Goal: Information Seeking & Learning: Learn about a topic

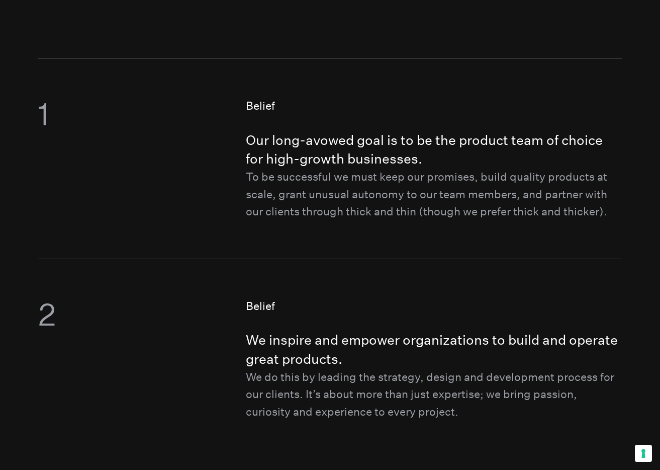
scroll to position [497, 0]
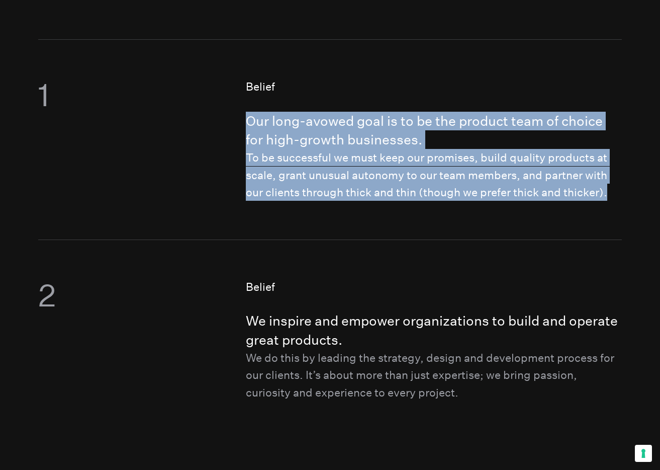
drag, startPoint x: 241, startPoint y: 120, endPoint x: 607, endPoint y: 199, distance: 374.6
click at [607, 199] on figure "Belief Our long-avowed goal is to be the product team of choice for high-growth…" at bounding box center [329, 139] width 583 height 200
copy div "Our long-avowed goal is to be the product team of choice for high-growth busine…"
click at [309, 127] on h4 "Our long-avowed goal is to be the product team of choice for high-growth busine…" at bounding box center [434, 131] width 376 height 38
drag, startPoint x: 246, startPoint y: 120, endPoint x: 636, endPoint y: 196, distance: 396.9
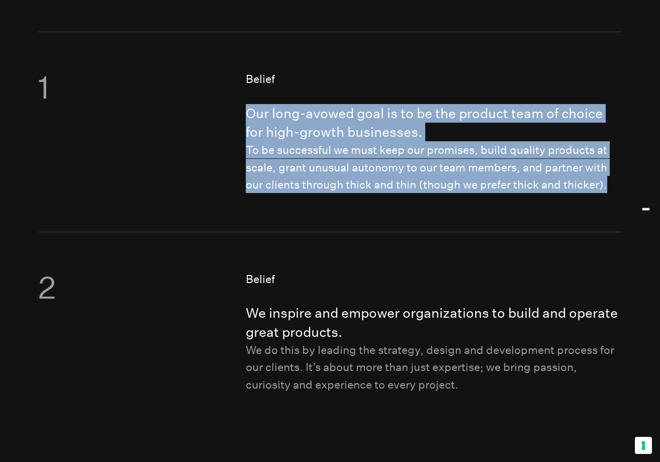
copy div "Our long-avowed goal is to be the product team of choice for high-growth busine…"
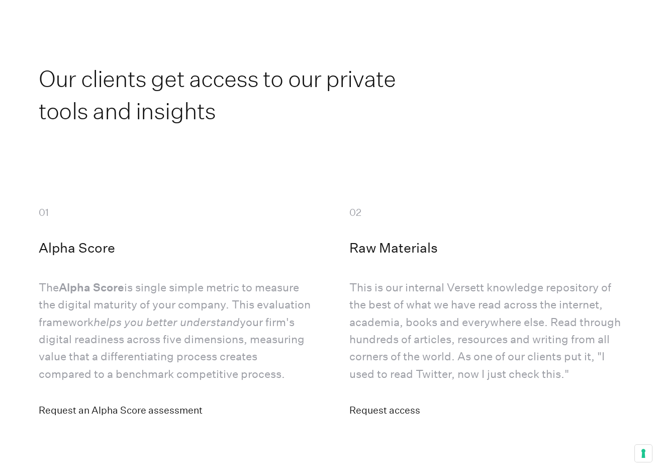
scroll to position [3523, 0]
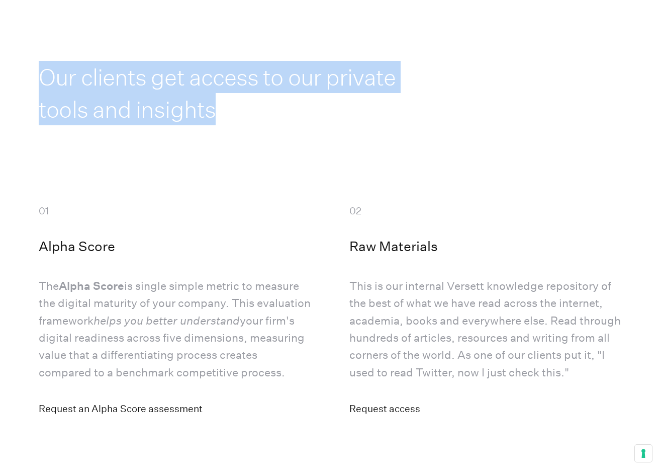
drag, startPoint x: 41, startPoint y: 85, endPoint x: 248, endPoint y: 117, distance: 209.6
click at [248, 117] on h2 "Our clients get access to our private tools and insights" at bounding box center [223, 93] width 369 height 64
copy h2 "Our clients get access to our private tools and insights"
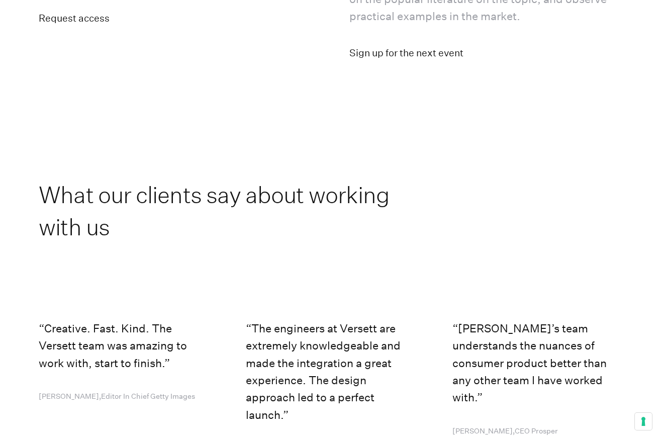
scroll to position [4277, 0]
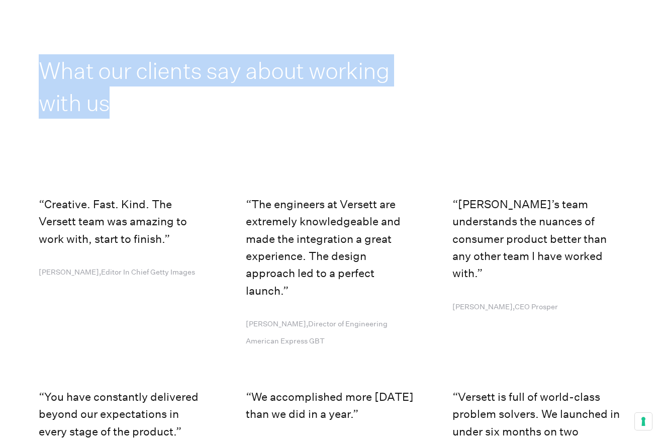
drag, startPoint x: 131, startPoint y: 115, endPoint x: 24, endPoint y: 76, distance: 114.4
click at [24, 76] on section "What our clients say about working with us Creative. Fast. Kind. The Versett te…" at bounding box center [330, 337] width 660 height 797
copy h2 "What our clients say about working with us"
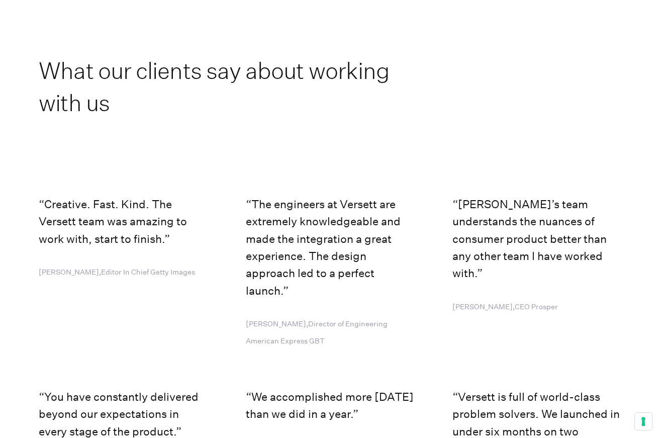
click at [204, 136] on section "What our clients say about working with us Creative. Fast. Kind. The Versett te…" at bounding box center [330, 337] width 660 height 797
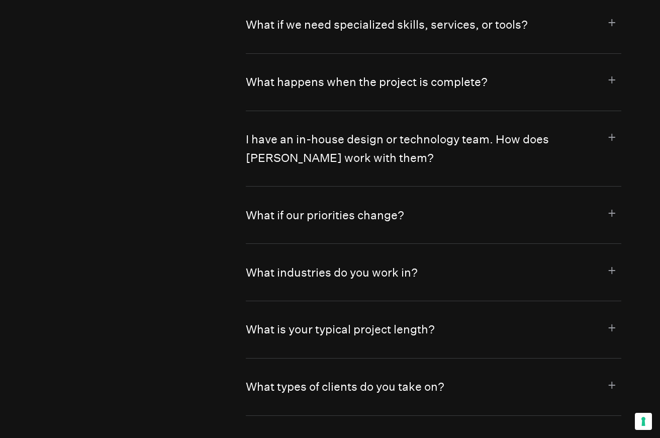
scroll to position [5591, 0]
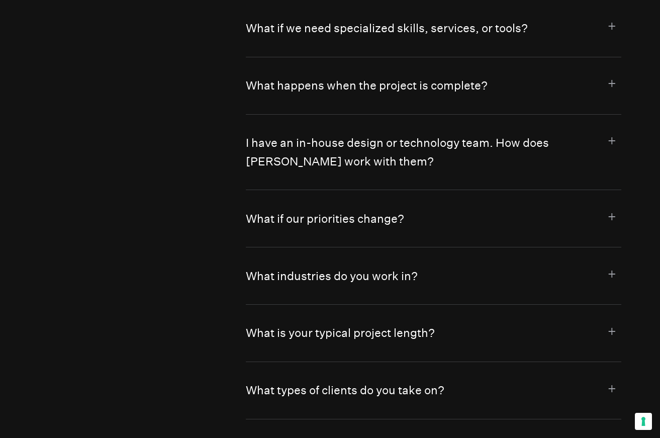
click at [315, 222] on button "What if our priorities change?" at bounding box center [434, 218] width 376 height 57
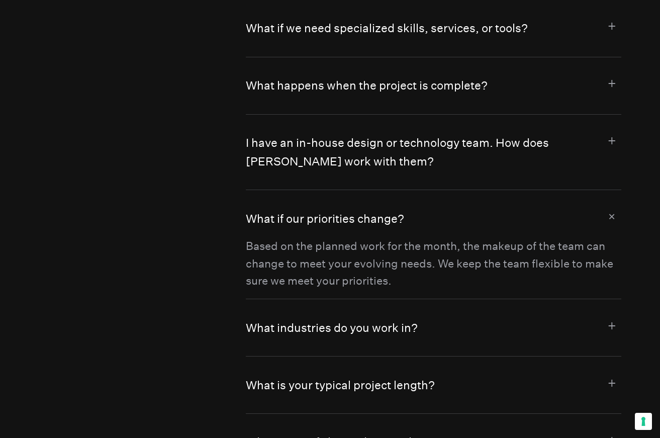
click at [315, 222] on button "What if our priorities change?" at bounding box center [434, 213] width 376 height 47
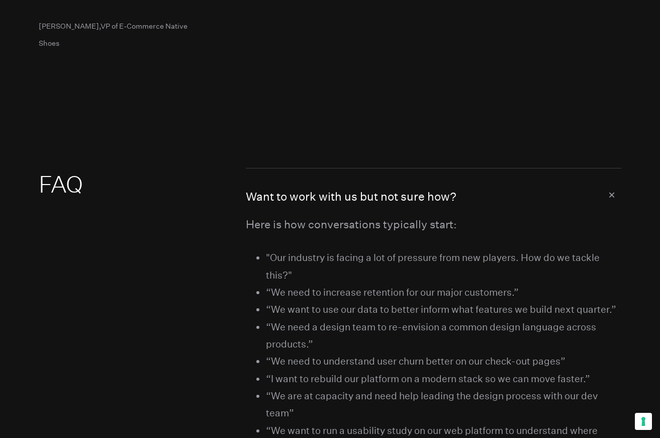
scroll to position [4958, 0]
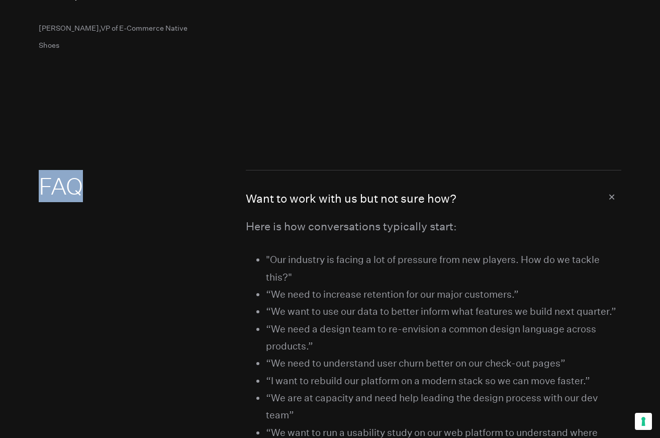
drag, startPoint x: 67, startPoint y: 183, endPoint x: 31, endPoint y: 183, distance: 36.7
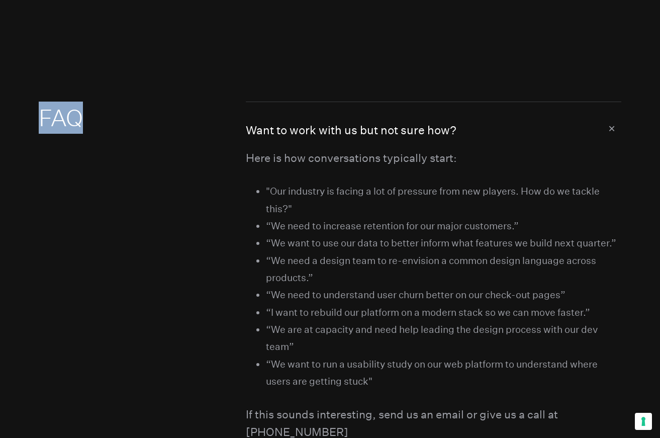
scroll to position [5028, 0]
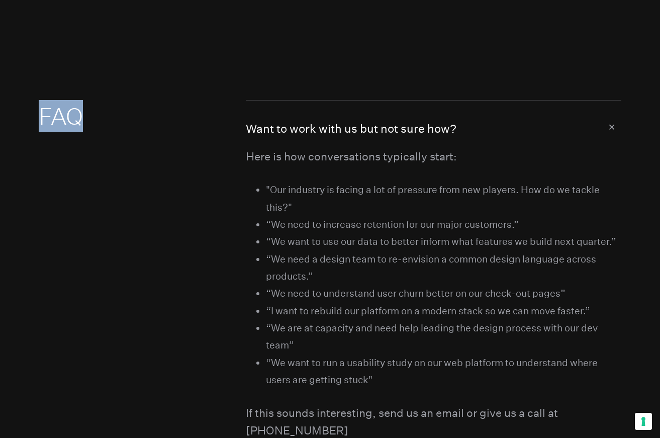
click at [618, 122] on button "Want to work with us but not sure how?" at bounding box center [434, 124] width 376 height 47
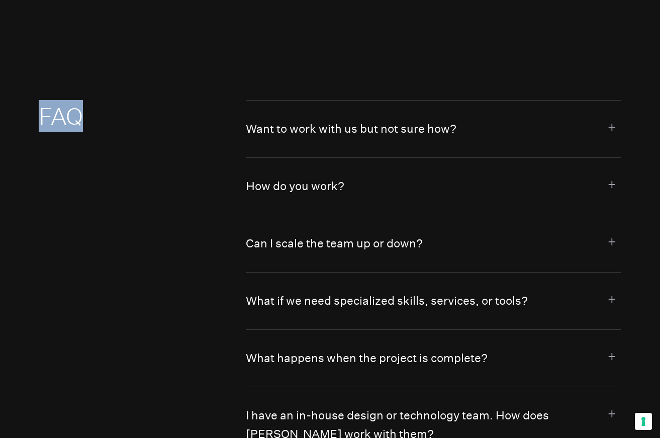
click at [421, 124] on button "Want to work with us but not sure how?" at bounding box center [434, 129] width 376 height 57
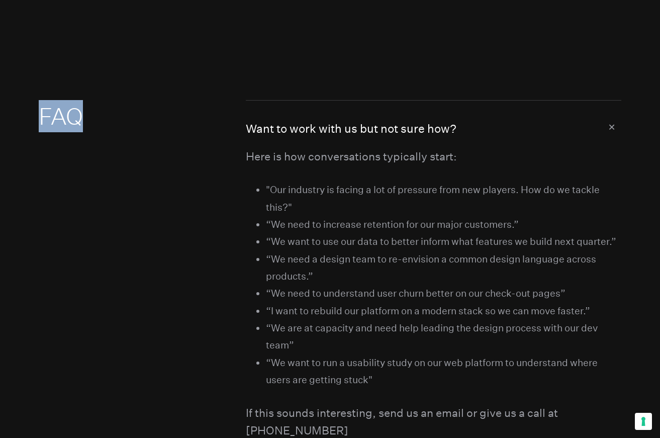
click at [609, 123] on button "Want to work with us but not sure how?" at bounding box center [434, 124] width 376 height 47
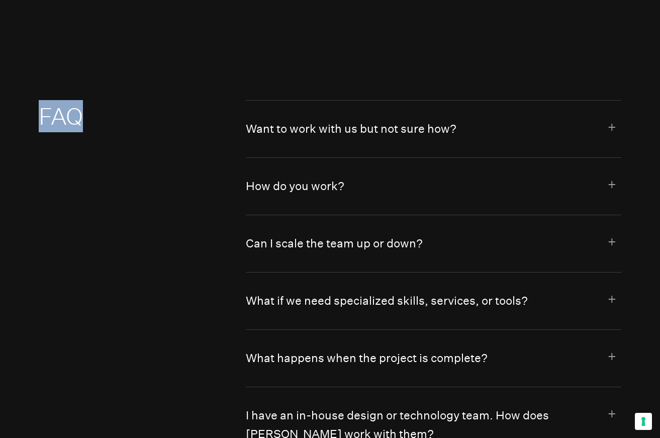
click at [391, 126] on button "Want to work with us but not sure how?" at bounding box center [434, 129] width 376 height 57
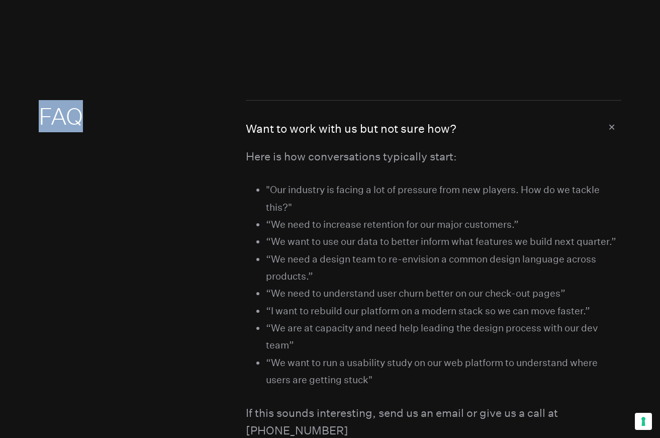
click at [391, 126] on button "Want to work with us but not sure how?" at bounding box center [434, 124] width 376 height 47
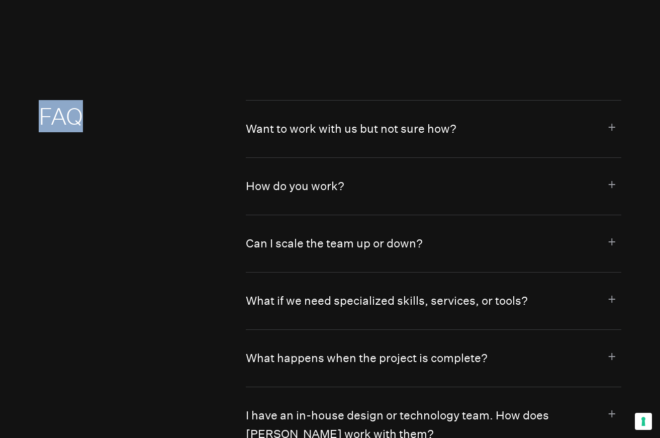
click at [349, 176] on button "How do you work?" at bounding box center [434, 186] width 376 height 57
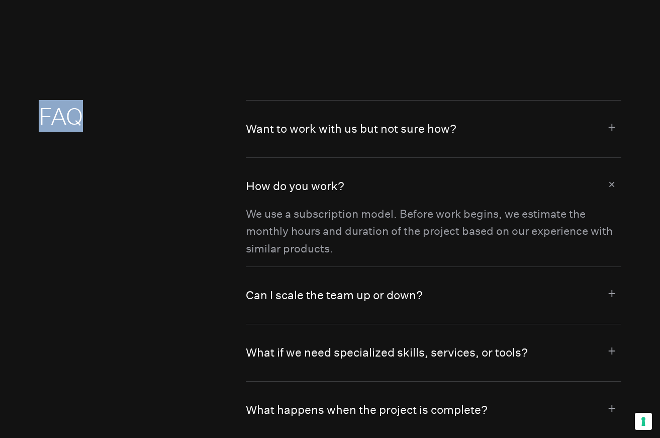
click at [348, 177] on button "How do you work?" at bounding box center [434, 181] width 376 height 47
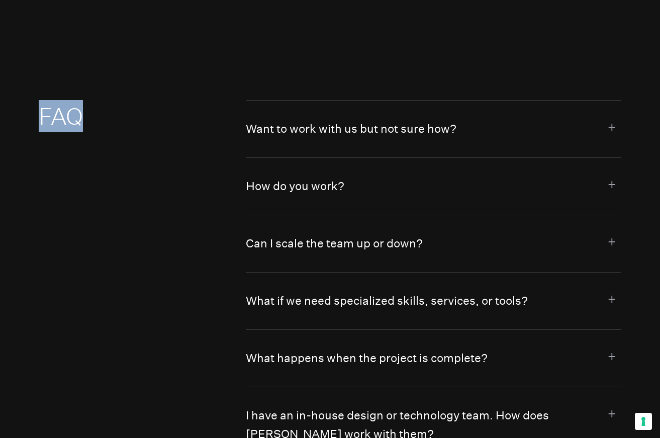
click at [343, 239] on button "Can I scale the team up or down?" at bounding box center [434, 243] width 376 height 57
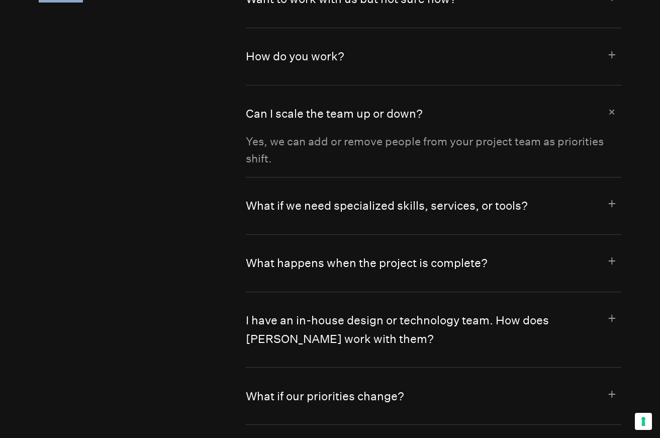
scroll to position [5158, 0]
click at [333, 263] on button "What happens when the project is complete?" at bounding box center [434, 262] width 376 height 57
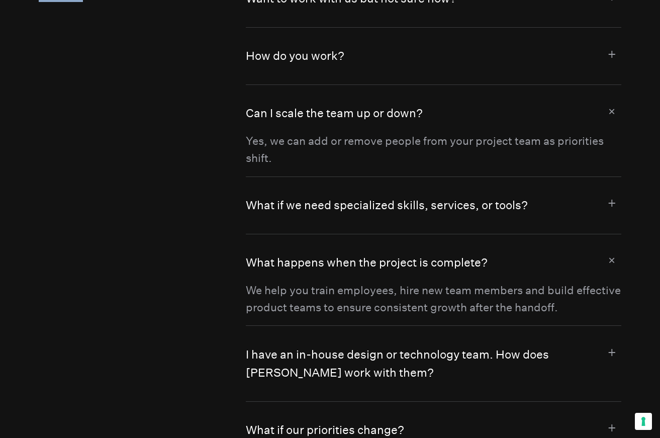
click at [330, 259] on button "What happens when the project is complete?" at bounding box center [434, 257] width 376 height 47
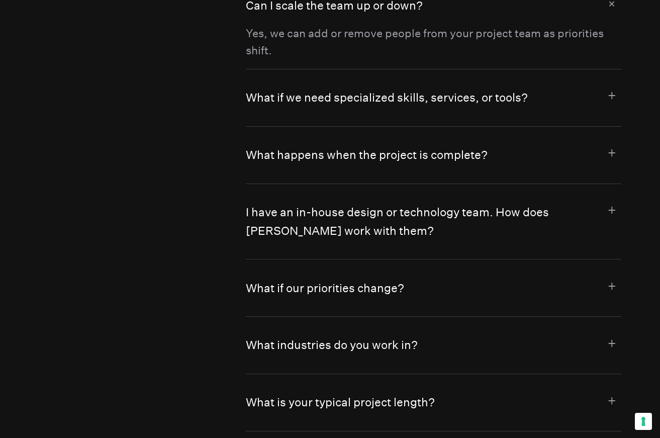
scroll to position [5293, 0]
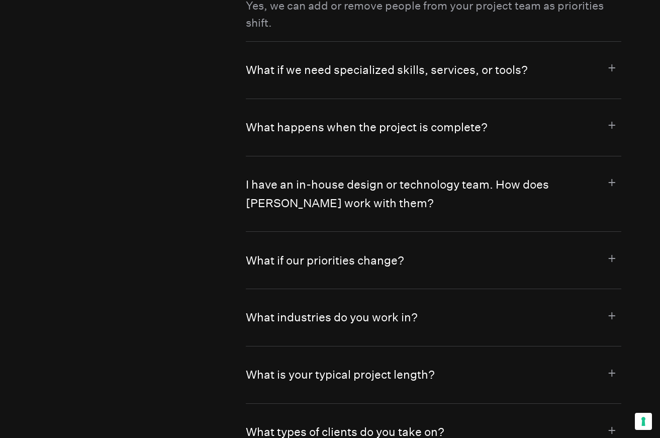
click at [353, 327] on button "What industries do you work in?" at bounding box center [434, 317] width 376 height 57
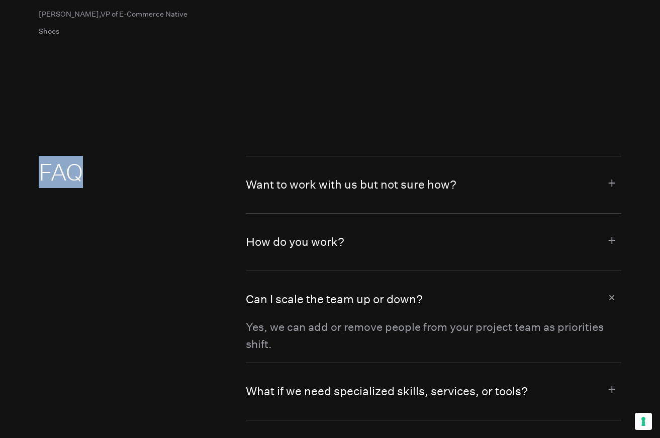
scroll to position [5044, 0]
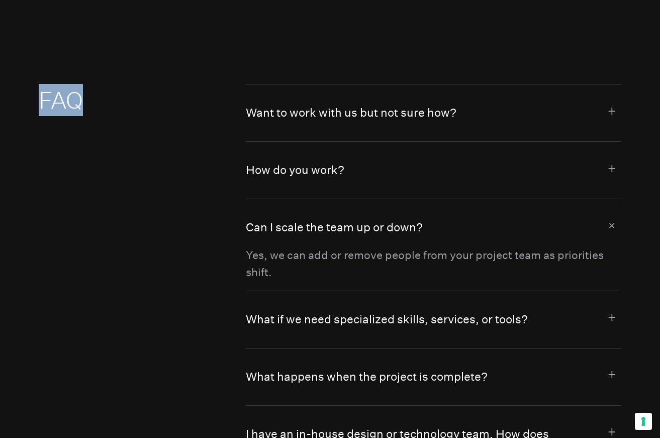
click at [303, 166] on button "How do you work?" at bounding box center [434, 170] width 376 height 57
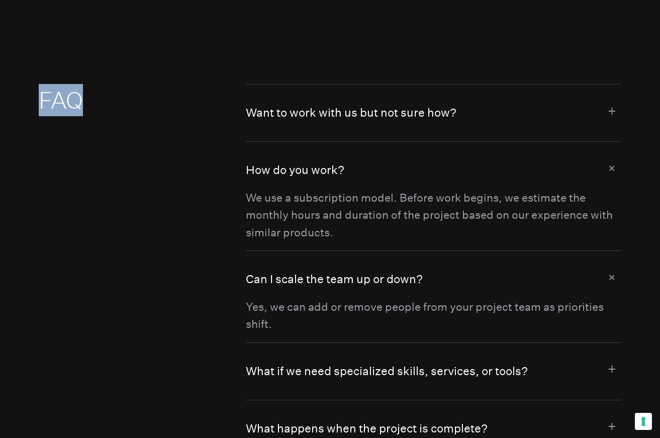
scroll to position [5233, 0]
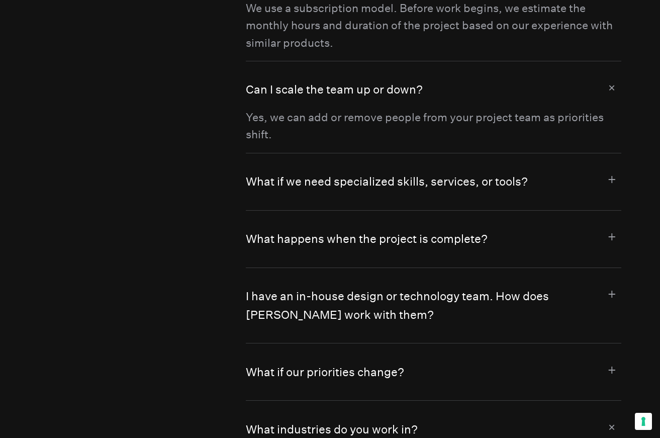
click at [323, 175] on button "What if we need specialized skills, services, or tools?" at bounding box center [434, 181] width 376 height 57
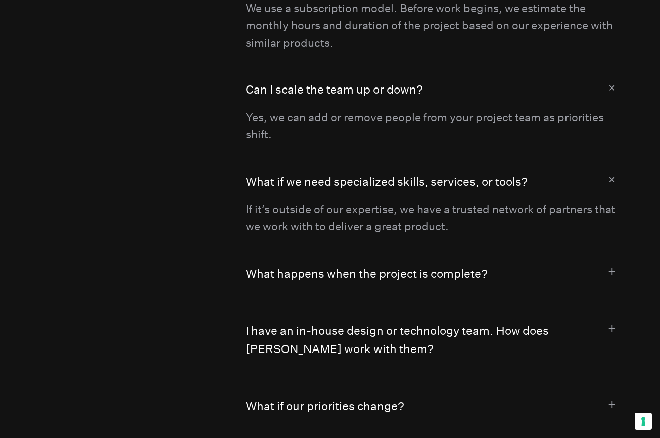
click at [327, 271] on button "What happens when the project is complete?" at bounding box center [434, 273] width 376 height 57
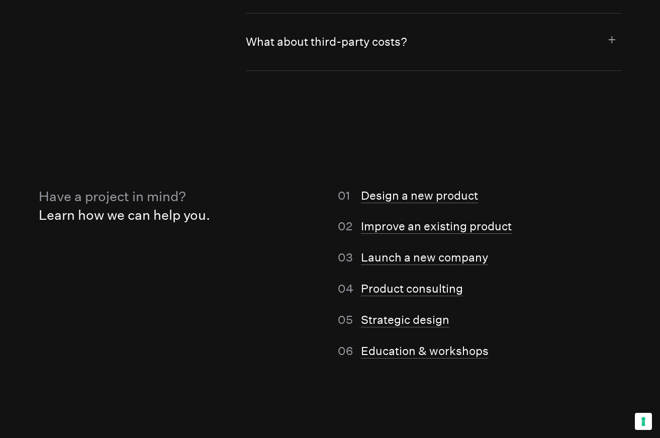
scroll to position [5973, 0]
